Goal: Entertainment & Leisure: Consume media (video, audio)

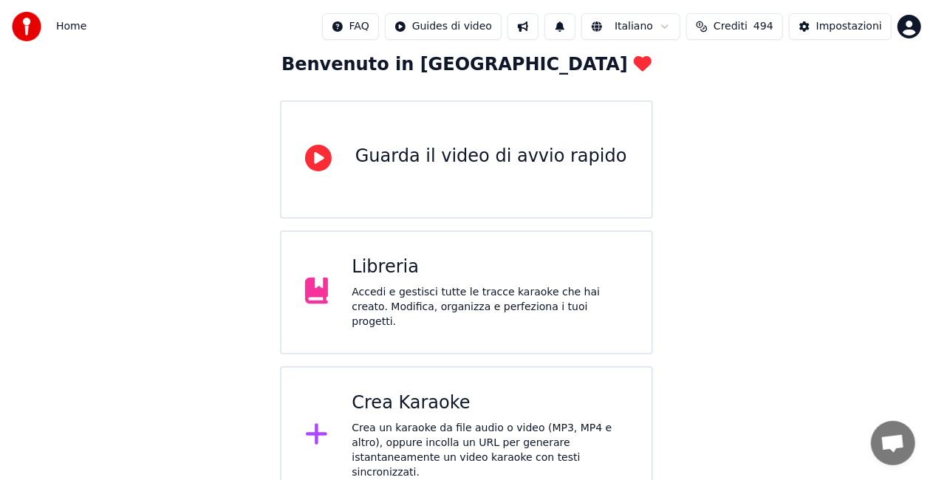
scroll to position [93, 0]
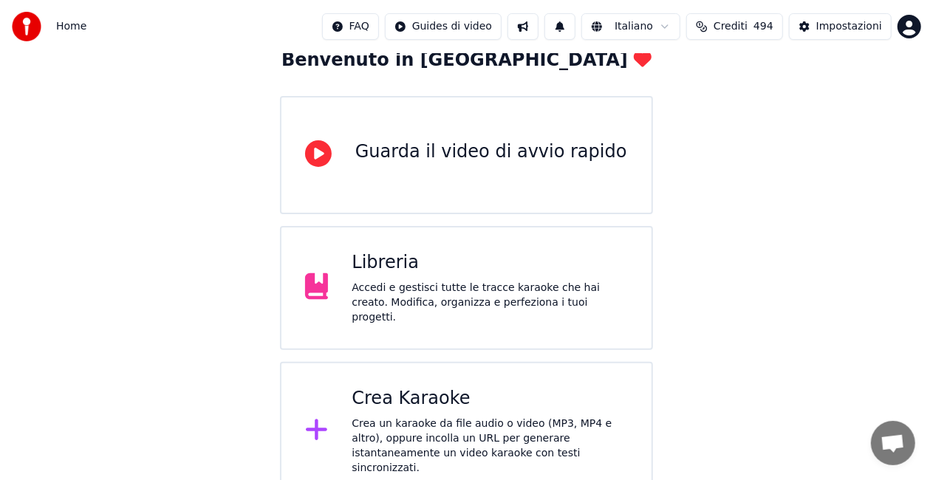
click at [530, 293] on div "Accedi e gestisci tutte le tracce karaoke che hai creato. Modifica, organizza e…" at bounding box center [489, 303] width 276 height 44
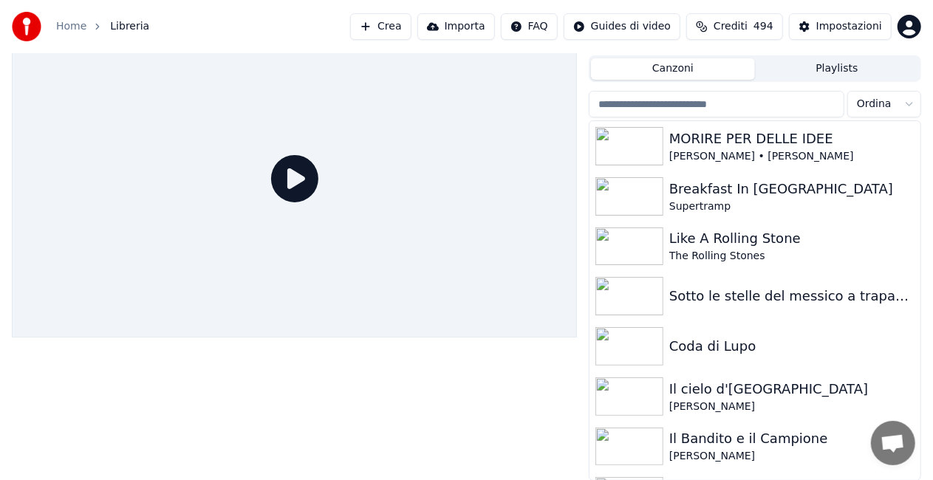
scroll to position [33, 0]
click at [637, 131] on img at bounding box center [629, 146] width 68 height 38
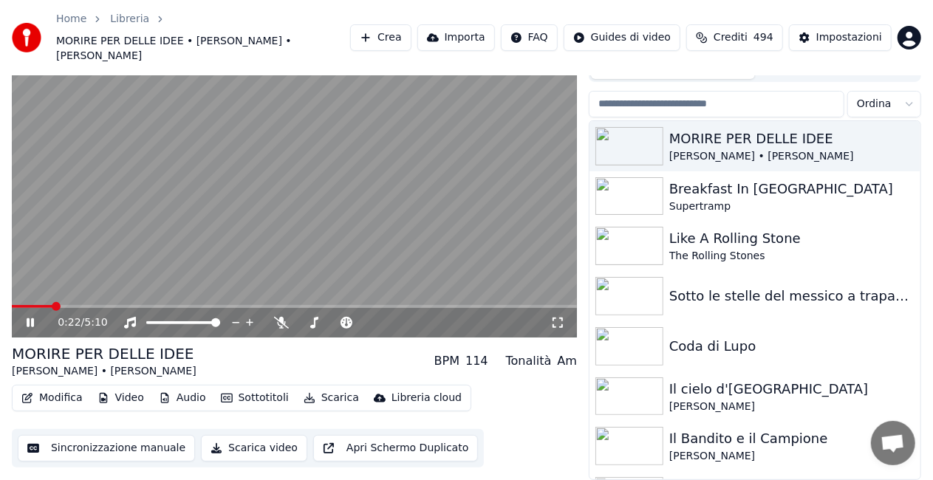
click at [549, 324] on div "0:22 / 5:10" at bounding box center [304, 322] width 493 height 15
click at [559, 320] on icon at bounding box center [557, 323] width 15 height 12
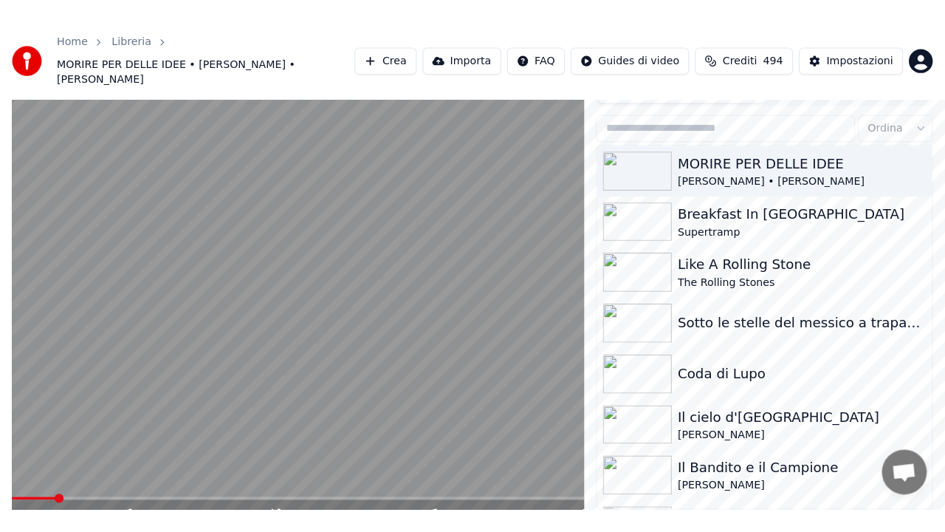
scroll to position [28, 0]
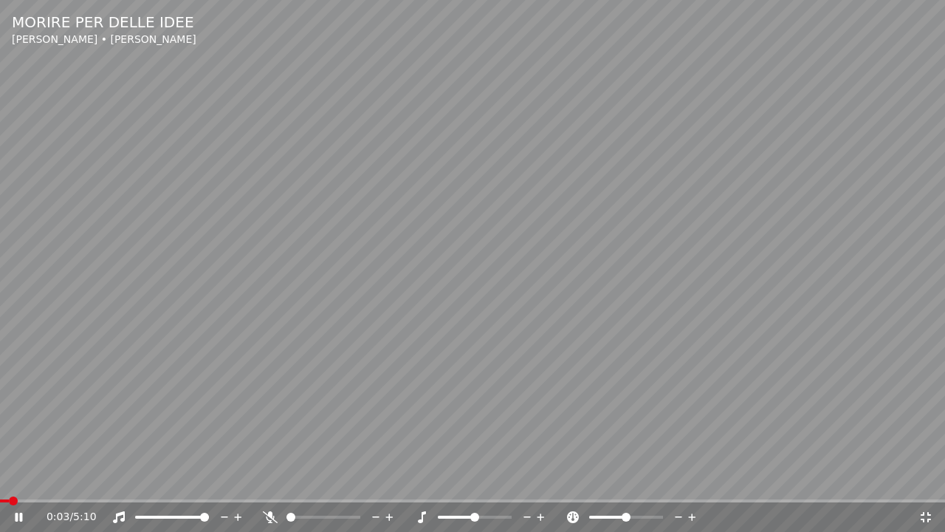
click at [9, 479] on span at bounding box center [4, 500] width 9 height 3
click at [5, 479] on span at bounding box center [3, 500] width 6 height 3
click at [8, 479] on span at bounding box center [4, 500] width 9 height 3
click at [5, 479] on span at bounding box center [3, 500] width 6 height 3
click at [364, 479] on span at bounding box center [183, 500] width 366 height 3
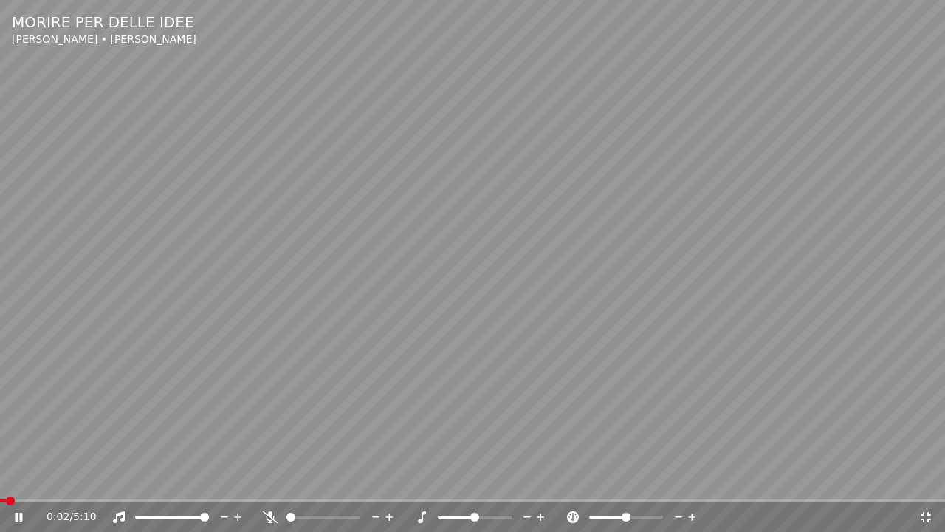
click at [5, 479] on span at bounding box center [3, 500] width 6 height 3
click at [13, 479] on span at bounding box center [6, 500] width 13 height 3
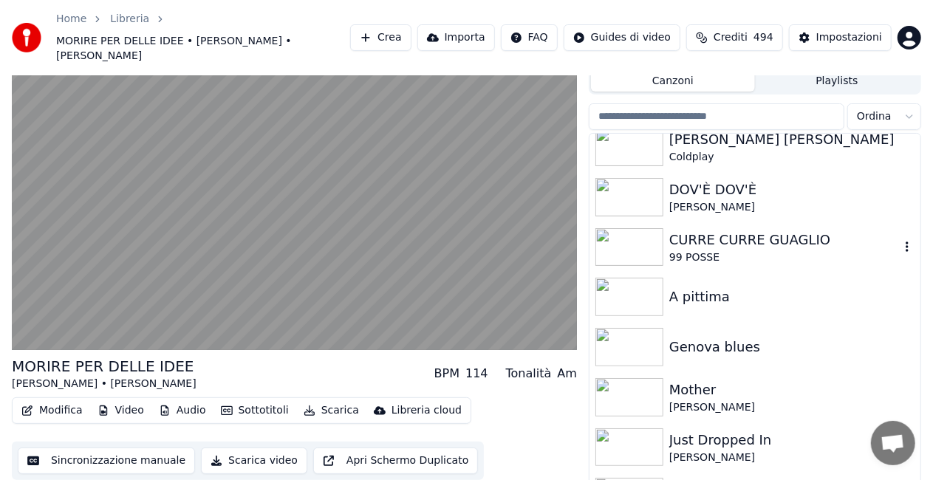
scroll to position [1027, 0]
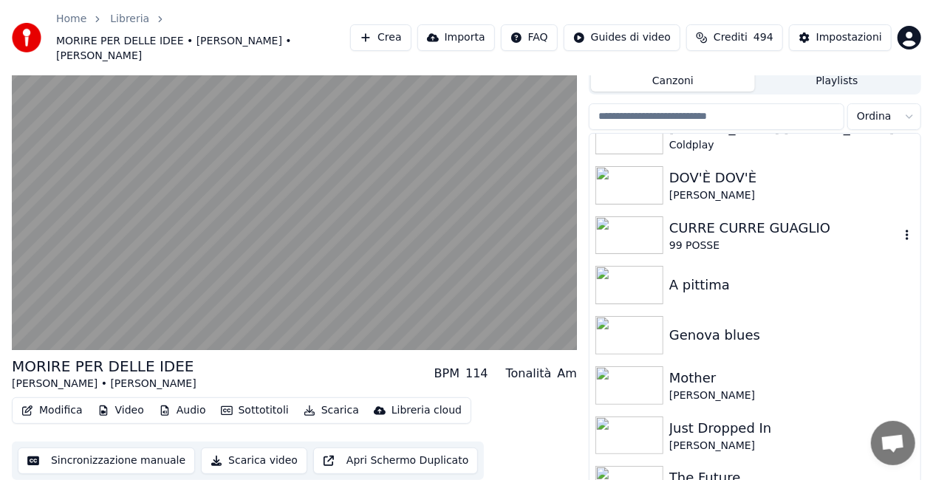
click at [634, 227] on img at bounding box center [629, 235] width 68 height 38
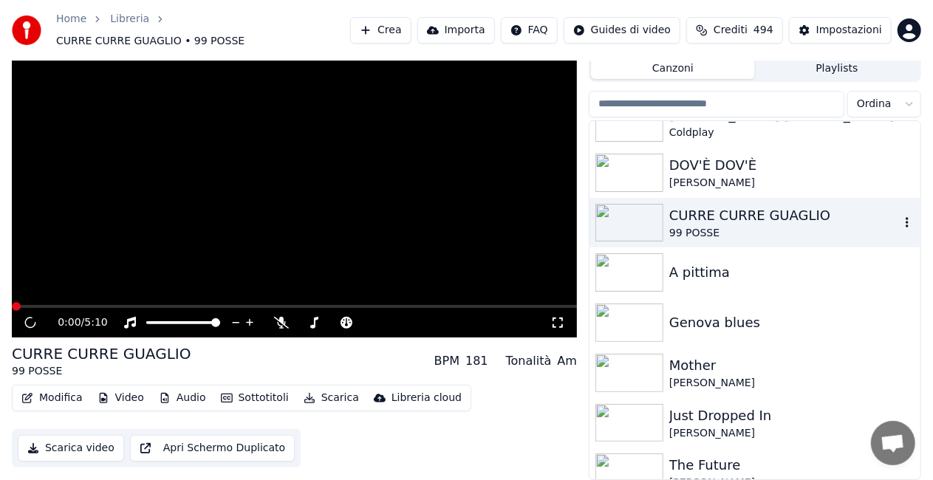
scroll to position [21, 0]
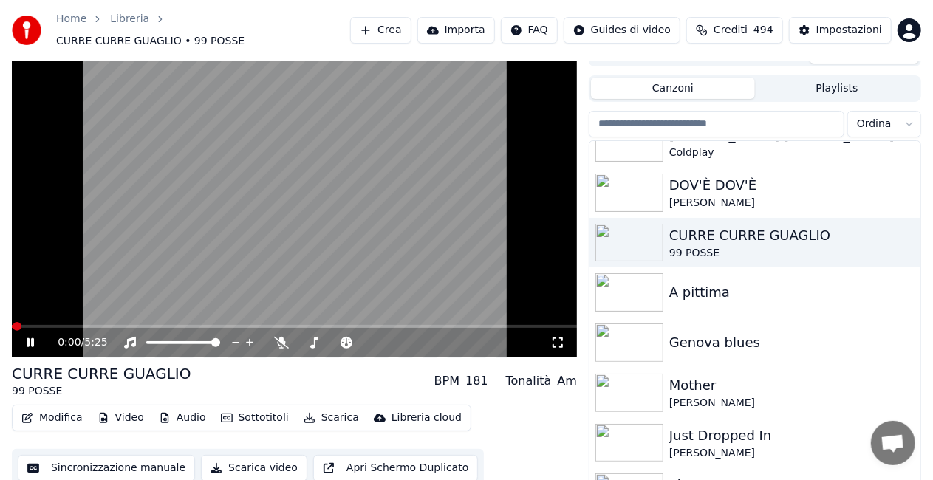
click at [564, 337] on icon at bounding box center [557, 343] width 15 height 12
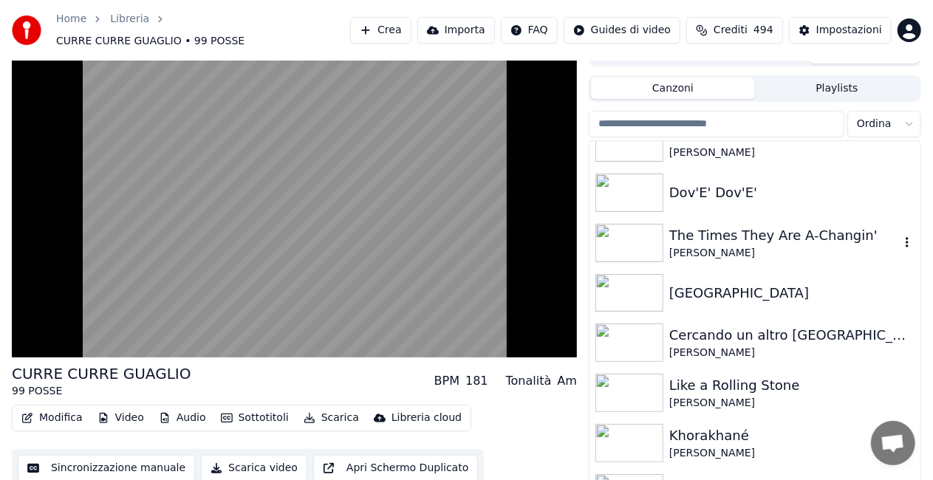
scroll to position [1380, 0]
click at [645, 331] on img at bounding box center [629, 341] width 68 height 38
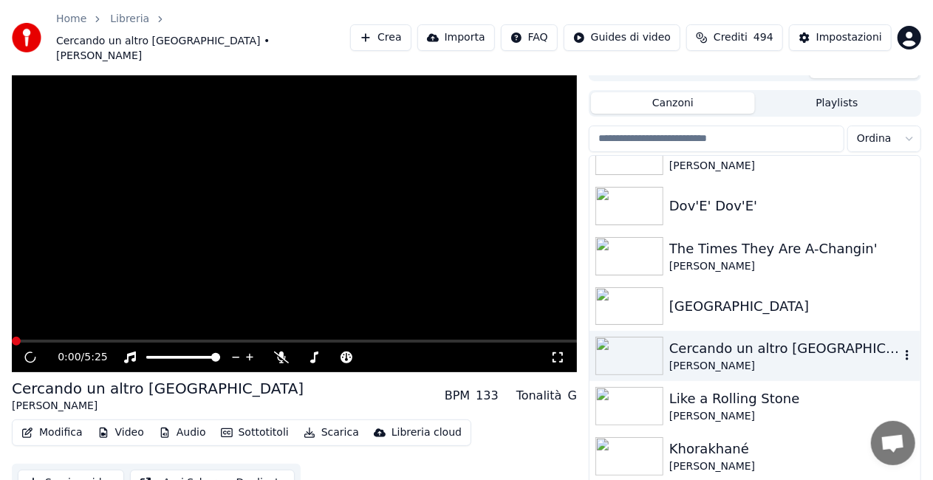
scroll to position [28, 0]
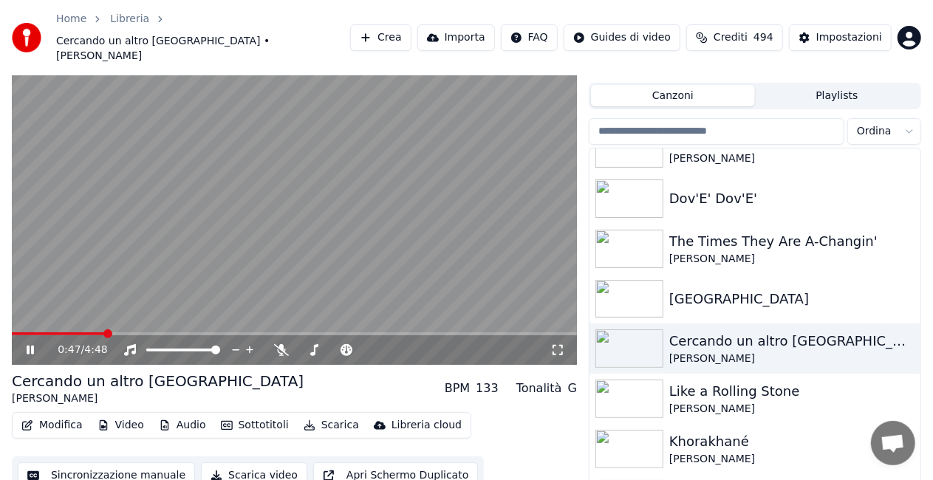
click at [558, 344] on icon at bounding box center [557, 350] width 15 height 12
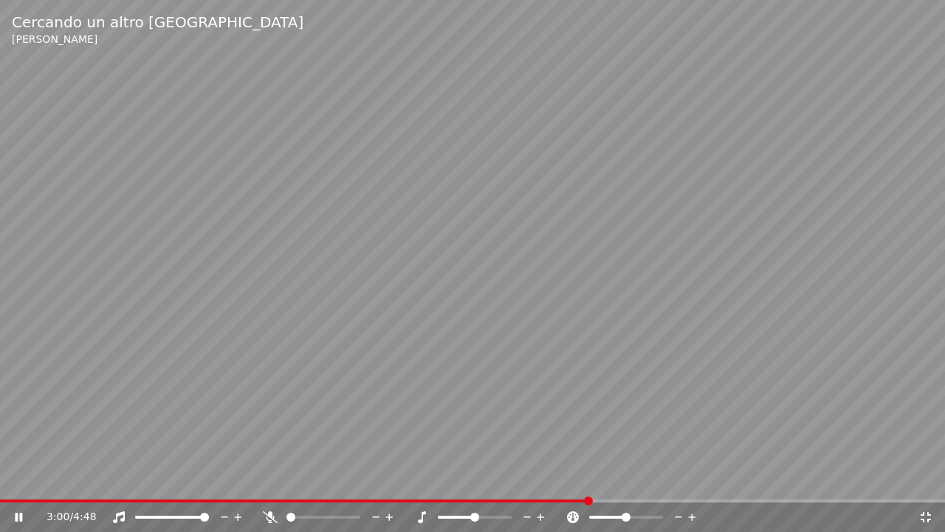
click at [589, 479] on span at bounding box center [294, 500] width 589 height 3
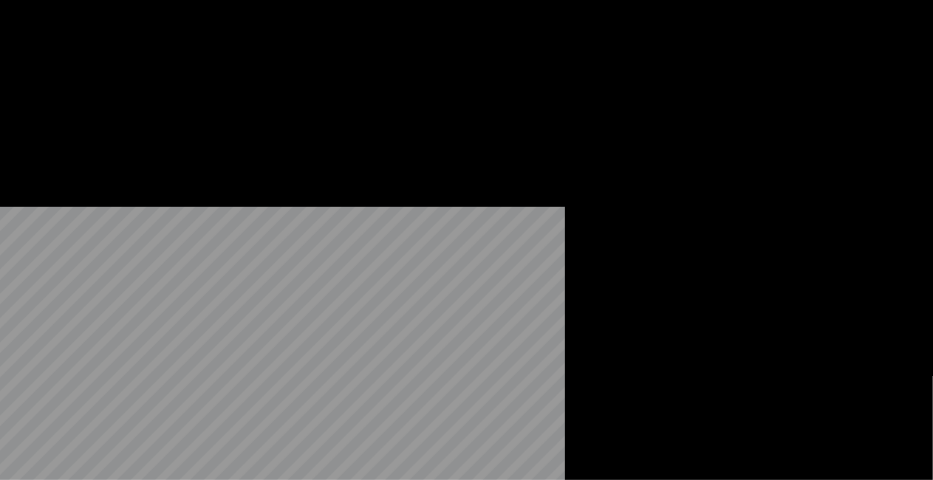
scroll to position [1881, 0]
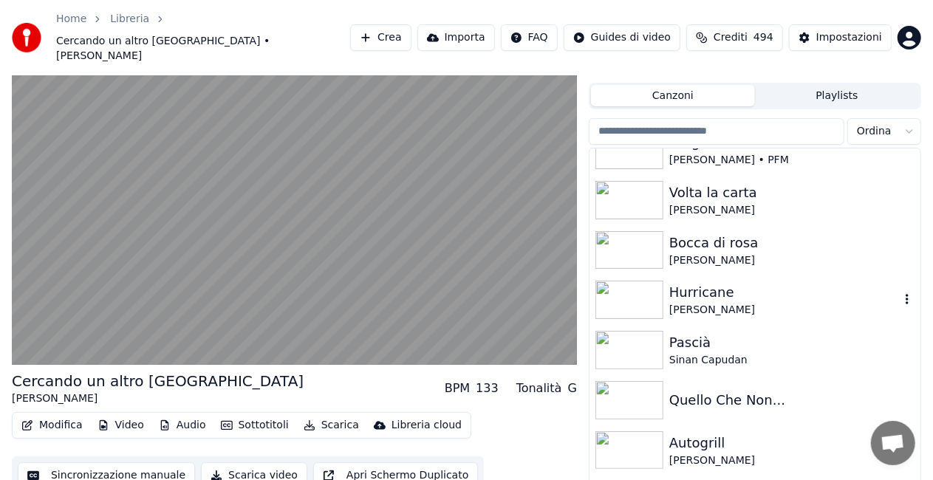
click at [614, 281] on img at bounding box center [629, 300] width 68 height 38
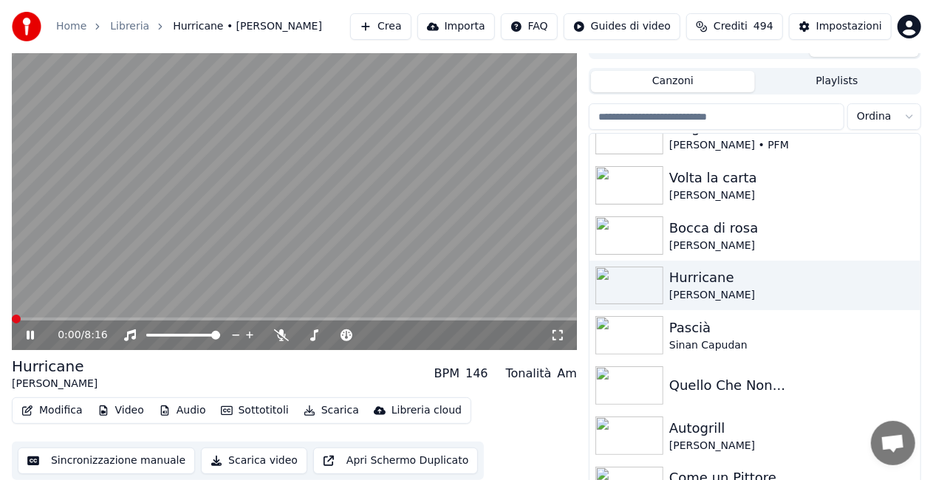
click at [559, 338] on icon at bounding box center [557, 335] width 15 height 12
